Goal: Find specific page/section: Find specific page/section

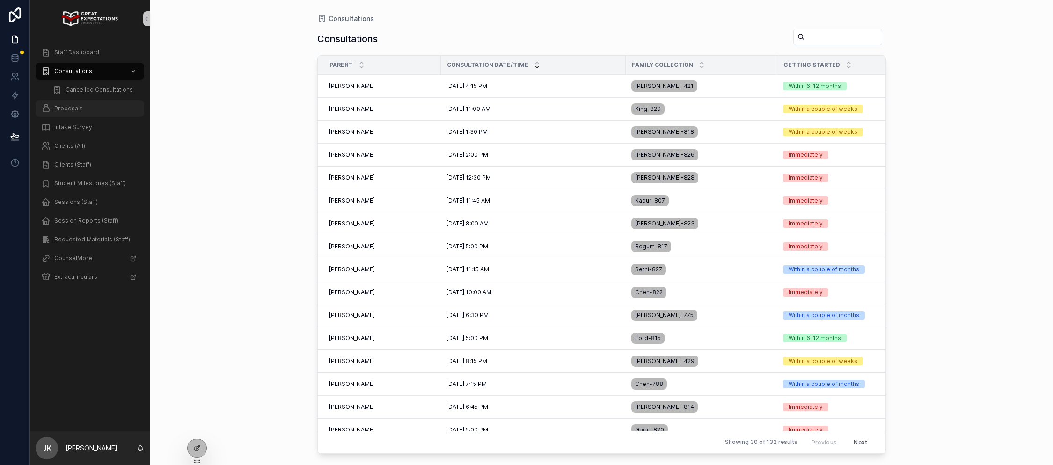
click at [57, 113] on div "Proposals" at bounding box center [89, 108] width 97 height 15
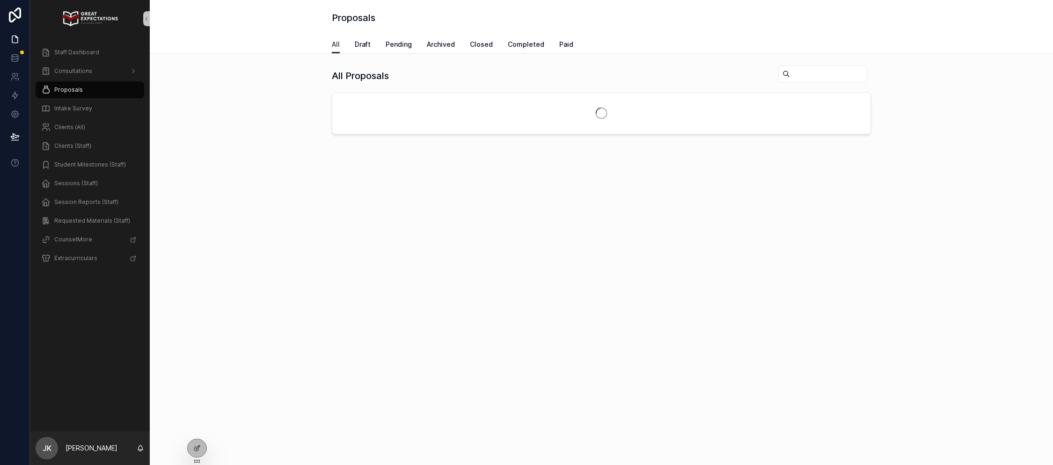
click at [807, 78] on input "scrollable content" at bounding box center [828, 73] width 77 height 13
click at [67, 128] on span "Clients (All)" at bounding box center [69, 127] width 31 height 7
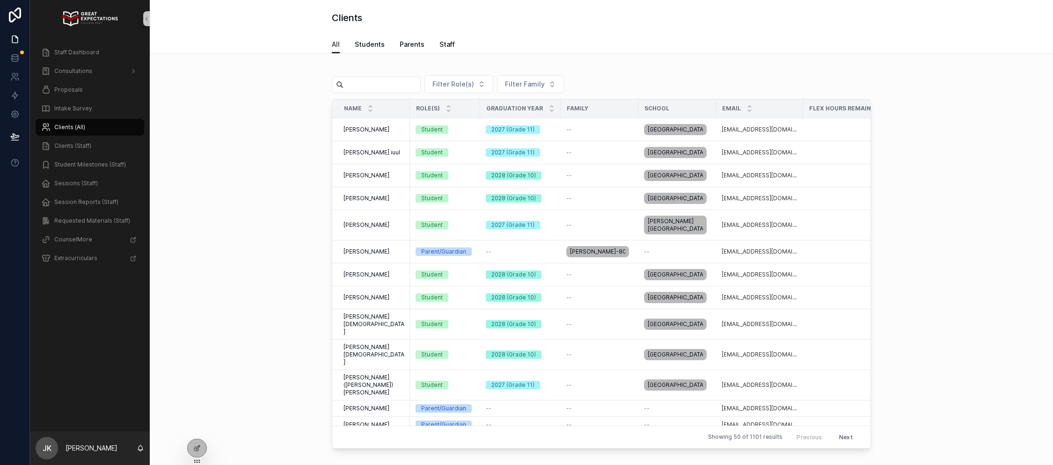
click at [364, 79] on input "scrollable content" at bounding box center [381, 84] width 77 height 13
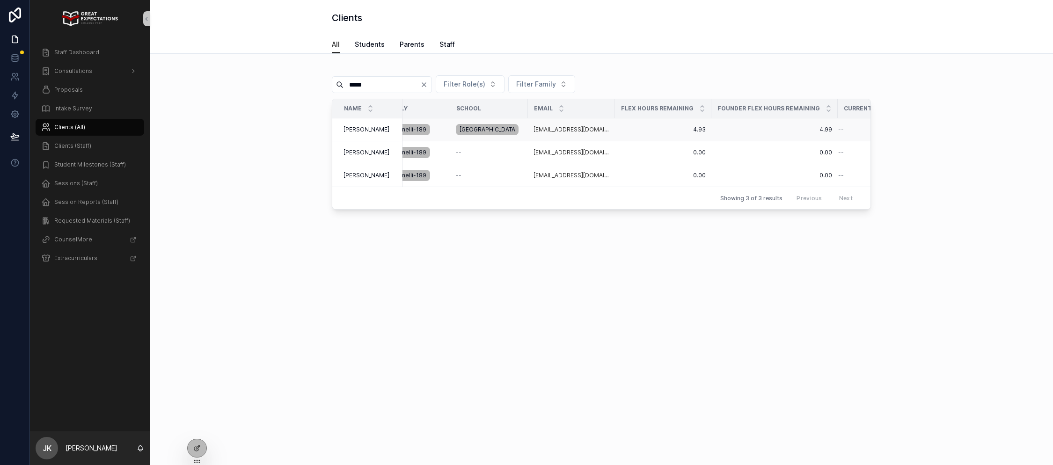
scroll to position [0, 194]
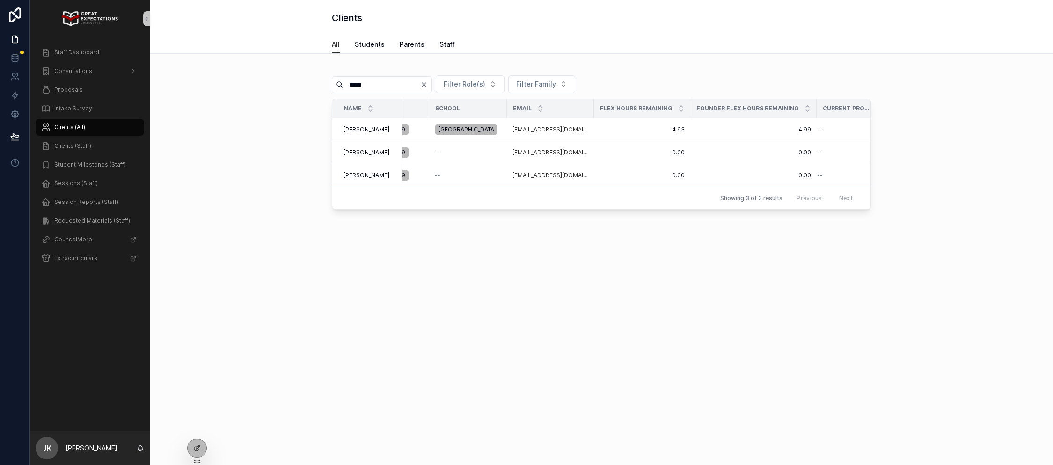
type input "*****"
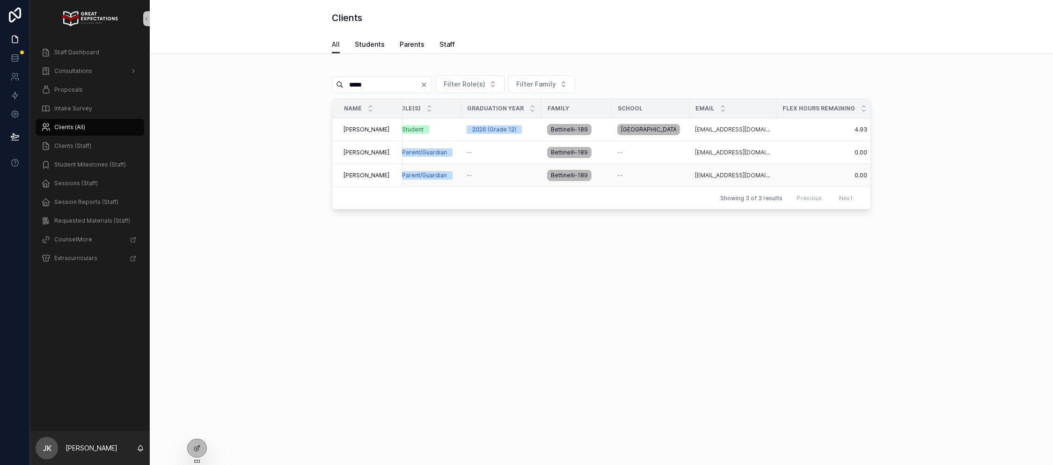
scroll to position [0, 0]
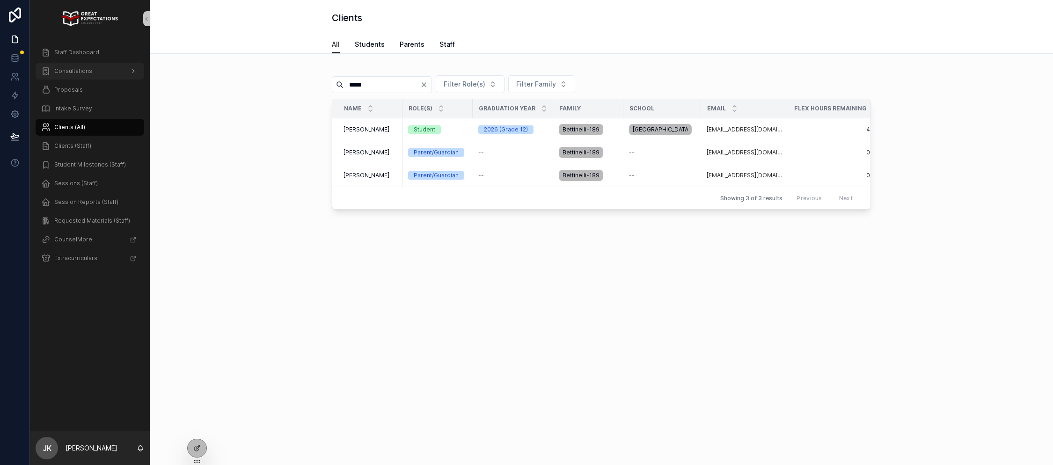
click at [104, 72] on div "Consultations" at bounding box center [89, 71] width 97 height 15
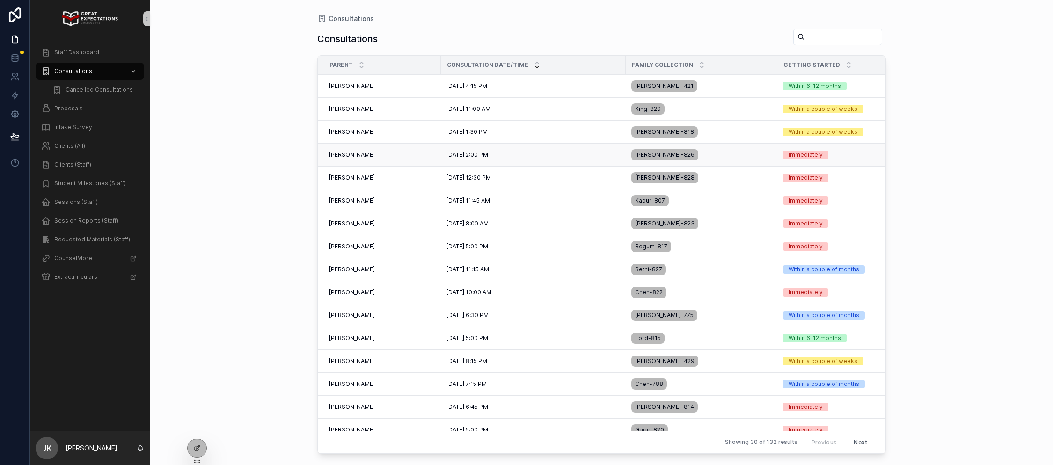
click at [408, 154] on div "[PERSON_NAME] [PERSON_NAME]" at bounding box center [382, 154] width 106 height 7
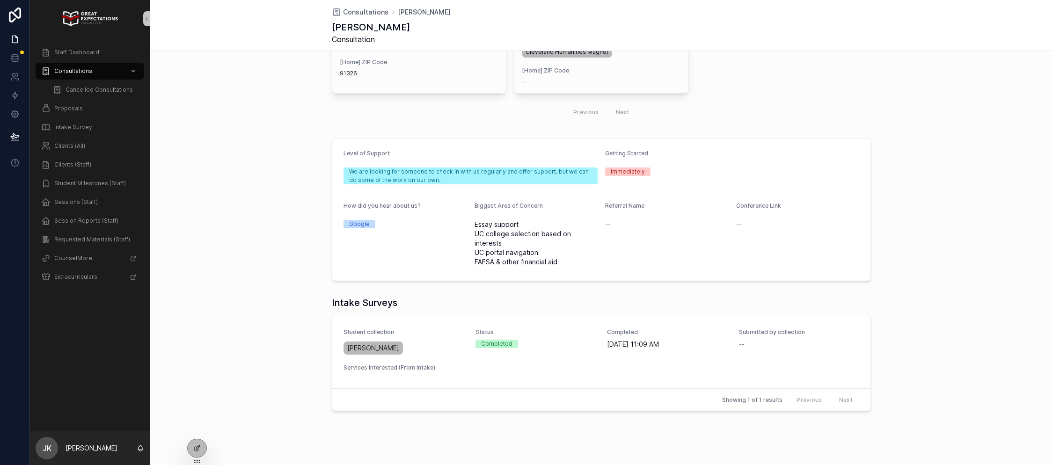
scroll to position [255, 0]
click at [432, 328] on span "Student collection" at bounding box center [403, 331] width 121 height 7
